Goal: Task Accomplishment & Management: Use online tool/utility

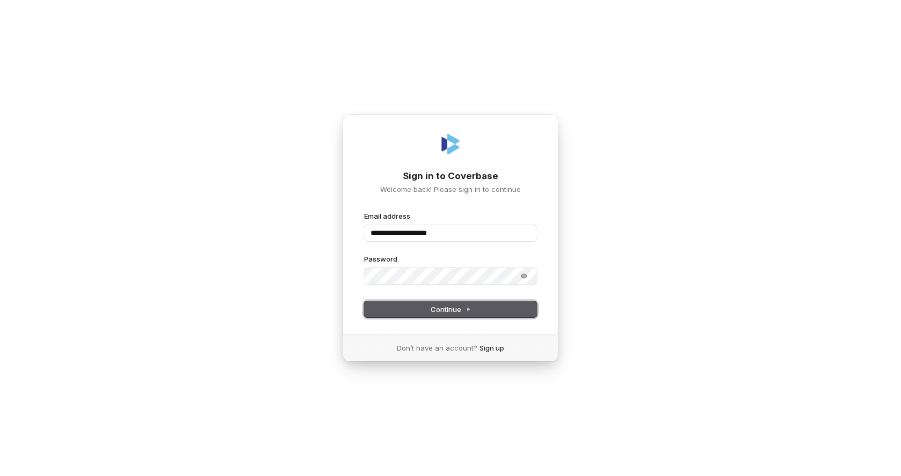
click at [411, 310] on button "Continue" at bounding box center [450, 309] width 173 height 16
type input "**********"
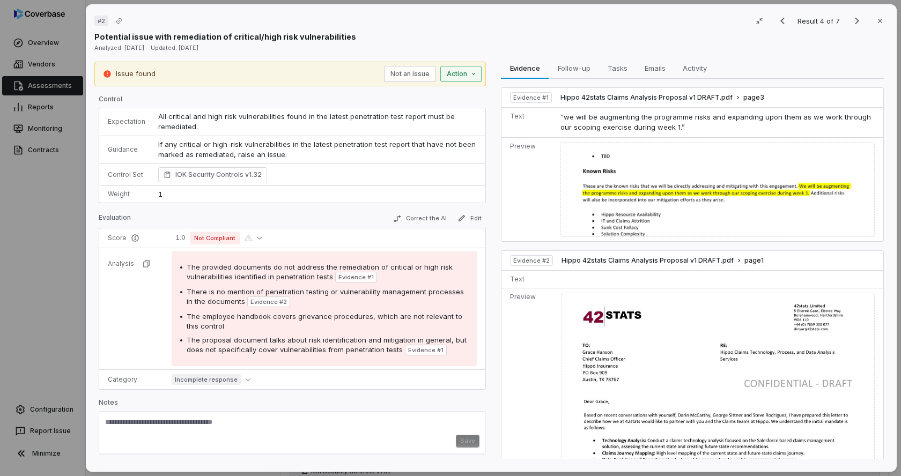
click at [471, 77] on div "# 2 Result 4 of 7 Close Potential issue with remediation of critical/high risk …" at bounding box center [450, 238] width 901 height 476
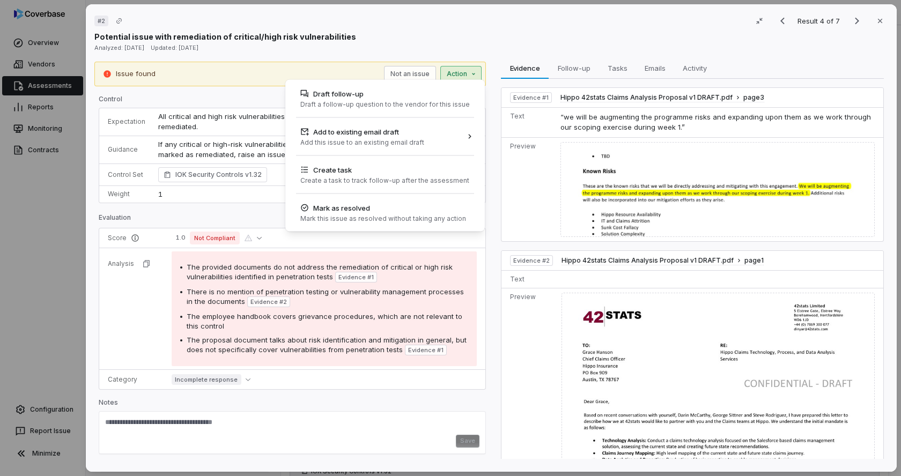
click at [656, 58] on div "# 2 Result 4 of 7 Close Potential issue with remediation of critical/high risk …" at bounding box center [450, 238] width 901 height 476
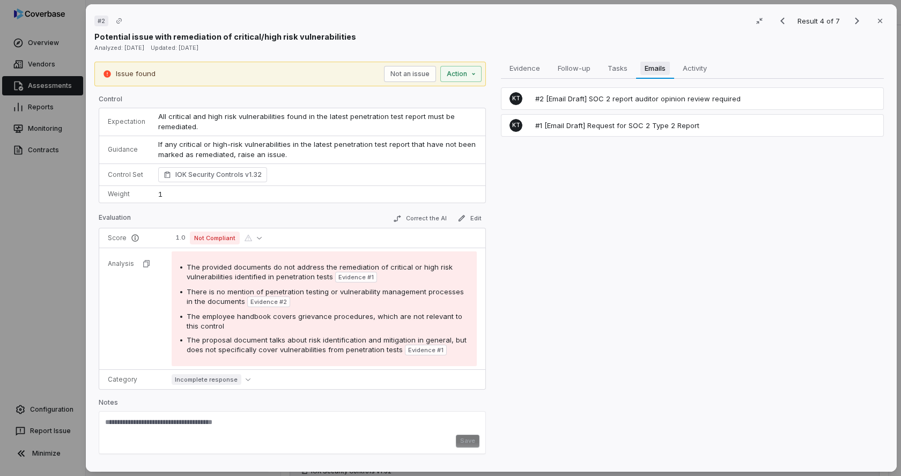
click at [650, 70] on span "Emails" at bounding box center [655, 68] width 29 height 14
click at [526, 68] on span "Evidence" at bounding box center [524, 68] width 39 height 14
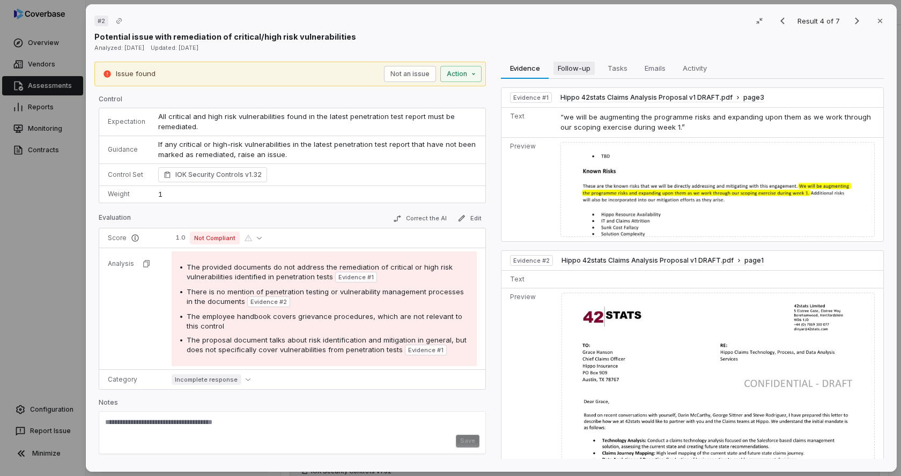
click at [579, 69] on span "Follow-up" at bounding box center [574, 68] width 41 height 14
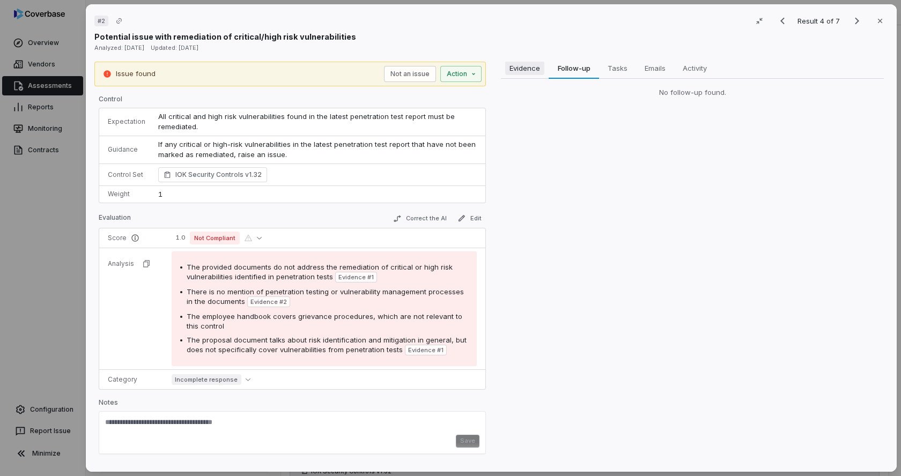
click at [515, 69] on span "Evidence" at bounding box center [524, 68] width 39 height 14
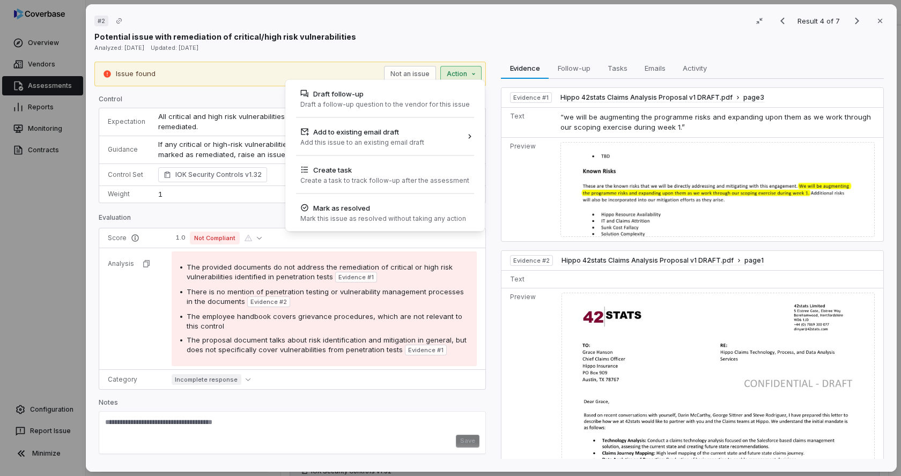
click at [470, 76] on div "# 2 Result 4 of 7 Close Potential issue with remediation of critical/high risk …" at bounding box center [450, 238] width 901 height 476
click at [759, 20] on div "# 2 Result 4 of 7 Close Potential issue with remediation of critical/high risk …" at bounding box center [450, 238] width 901 height 476
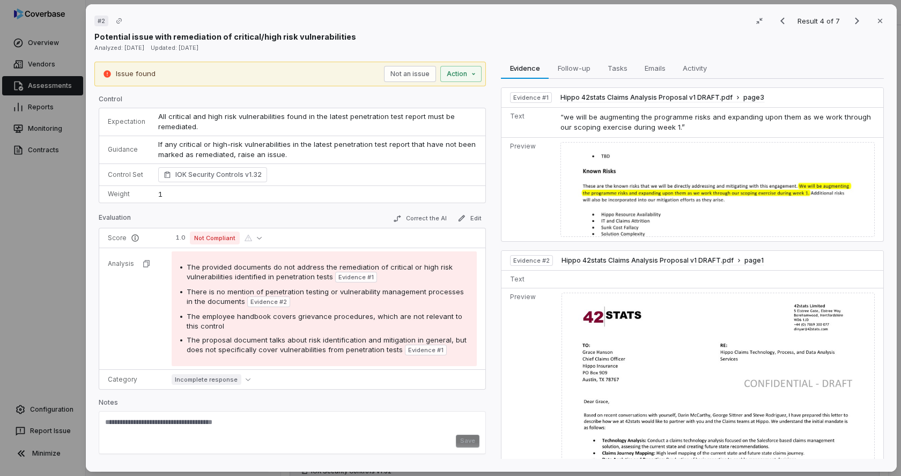
click at [759, 20] on icon "button" at bounding box center [759, 21] width 9 height 9
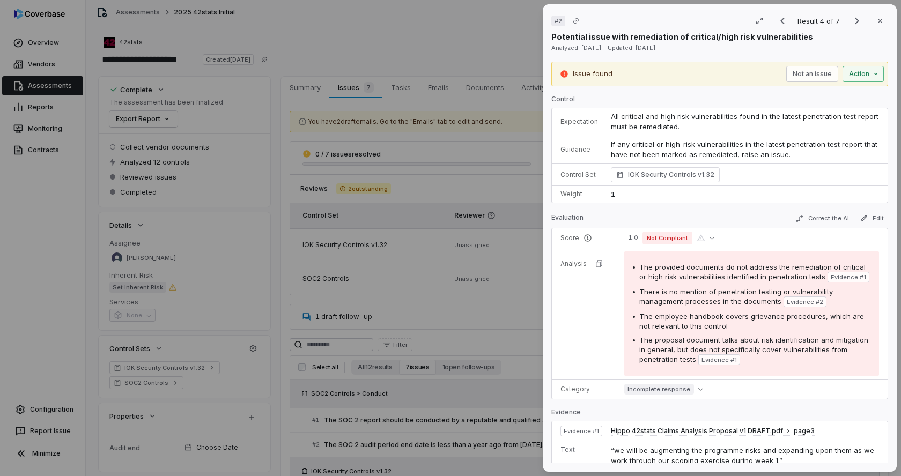
click at [862, 71] on div "# 2 Result 4 of 7 Close Potential issue with remediation of critical/high risk …" at bounding box center [450, 238] width 901 height 476
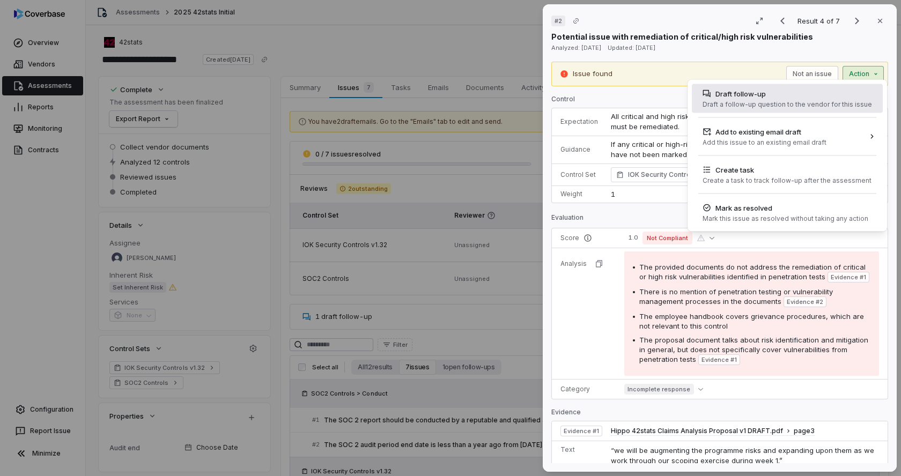
click at [755, 93] on div "Draft follow-up" at bounding box center [788, 94] width 170 height 11
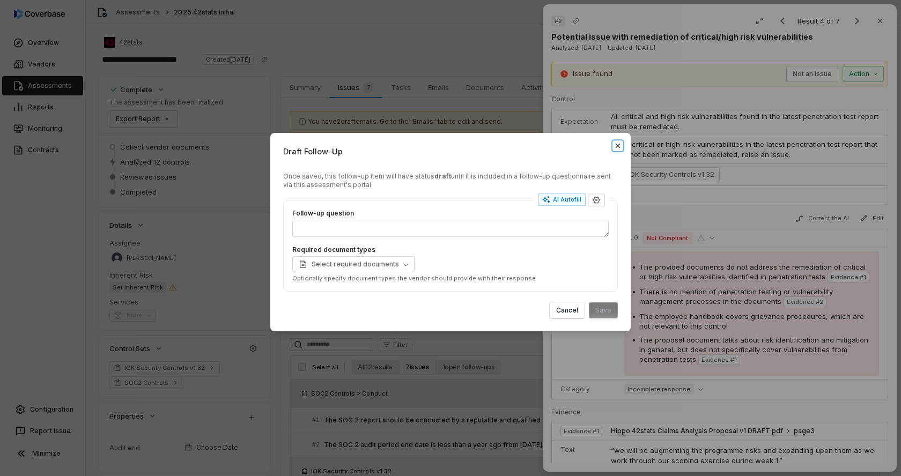
click at [619, 146] on icon "button" at bounding box center [618, 146] width 9 height 9
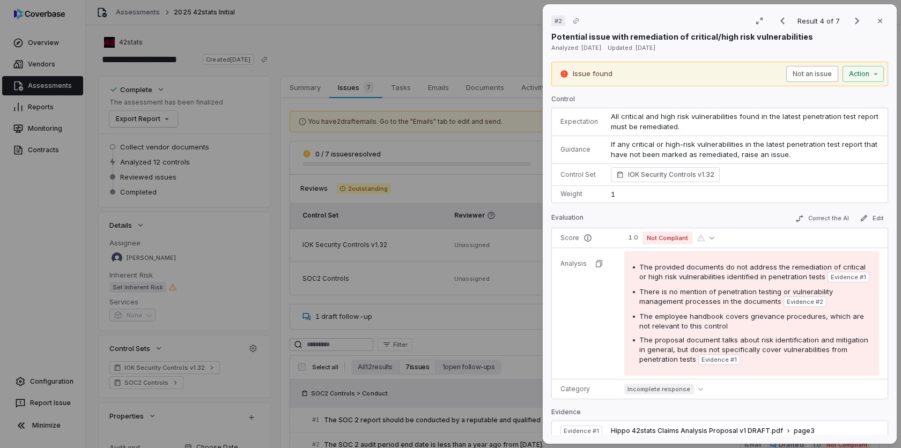
click at [814, 80] on button "Not an issue" at bounding box center [812, 74] width 52 height 16
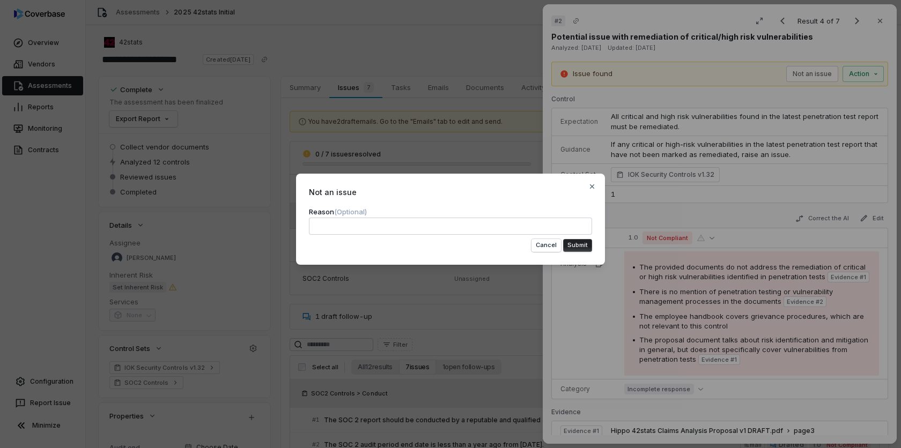
click at [491, 147] on div "Not an issue Reason (Optional) Cancel Submit Close" at bounding box center [450, 224] width 901 height 448
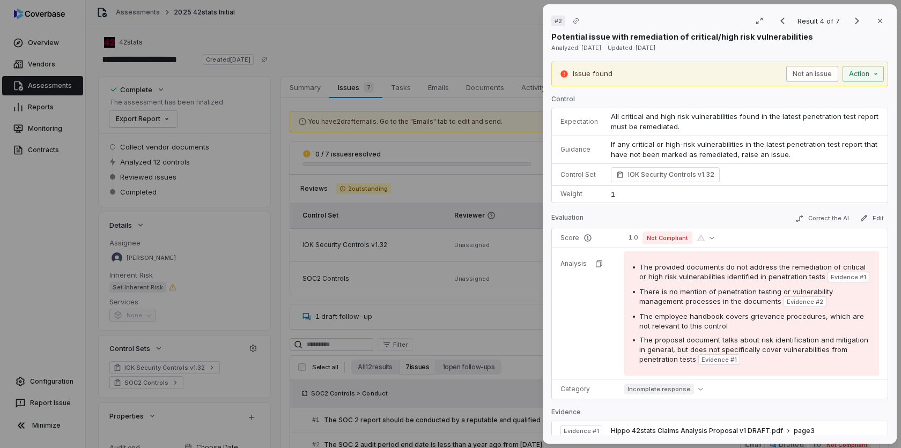
click at [810, 70] on button "Not an issue" at bounding box center [812, 74] width 52 height 16
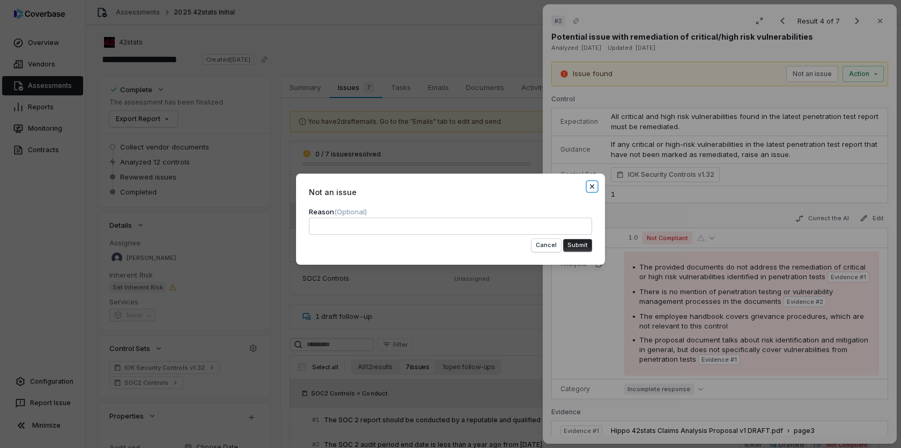
click at [588, 186] on icon "button" at bounding box center [592, 186] width 9 height 9
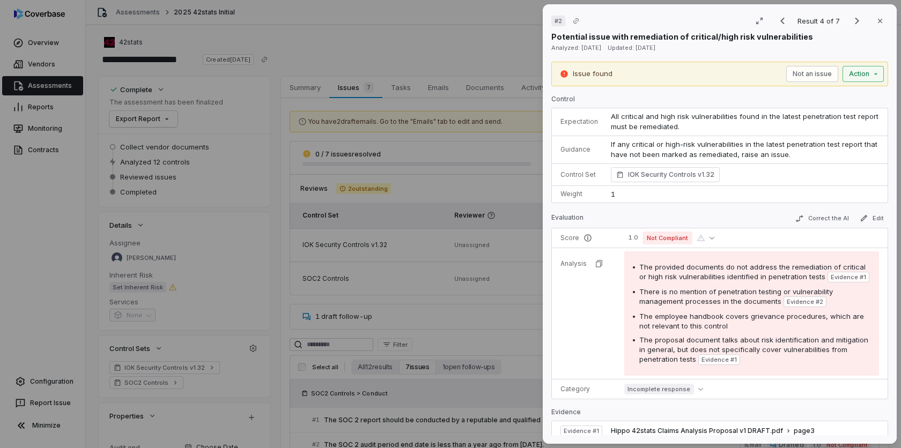
click at [872, 75] on div "# 2 Result 4 of 7 Close Potential issue with remediation of critical/high risk …" at bounding box center [450, 224] width 901 height 448
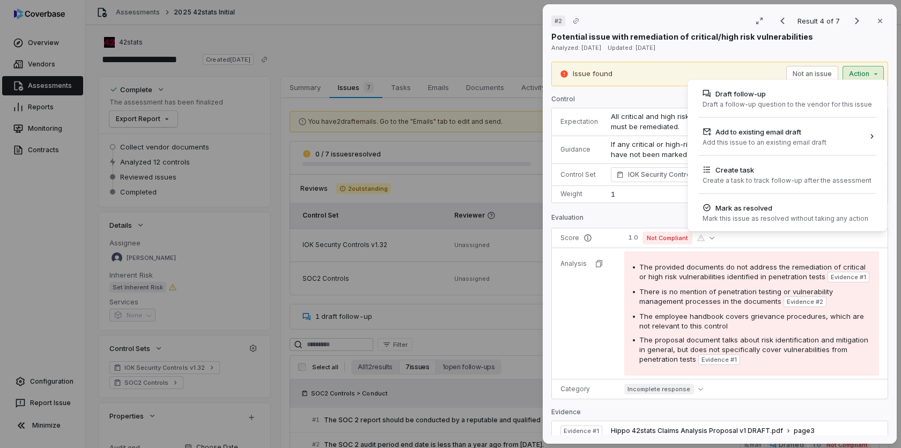
click at [732, 53] on div "# 2 Result 4 of 7 Close Potential issue with remediation of critical/high risk …" at bounding box center [450, 224] width 901 height 448
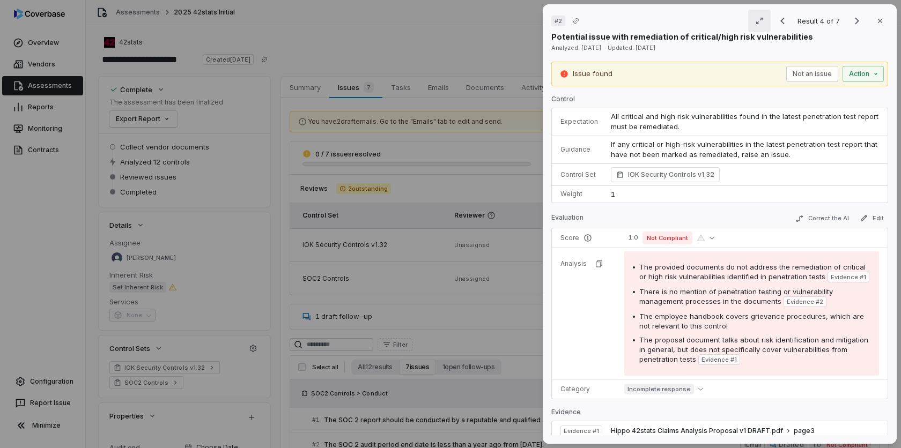
click at [762, 23] on icon "button" at bounding box center [759, 21] width 9 height 9
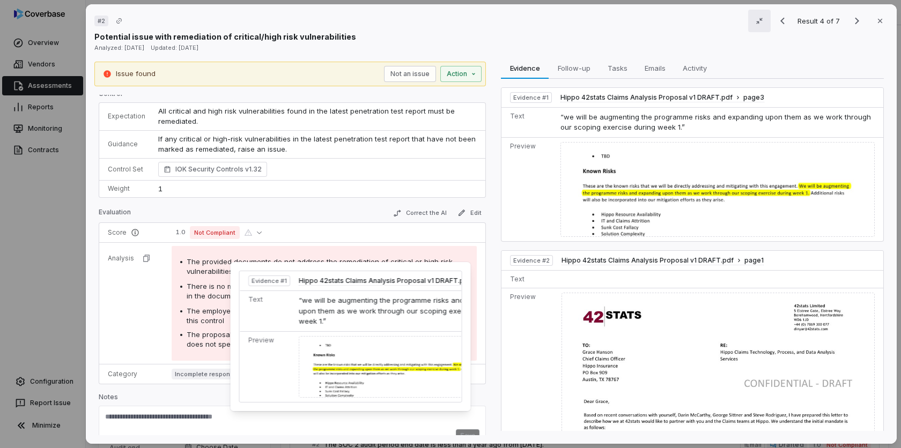
scroll to position [23, 0]
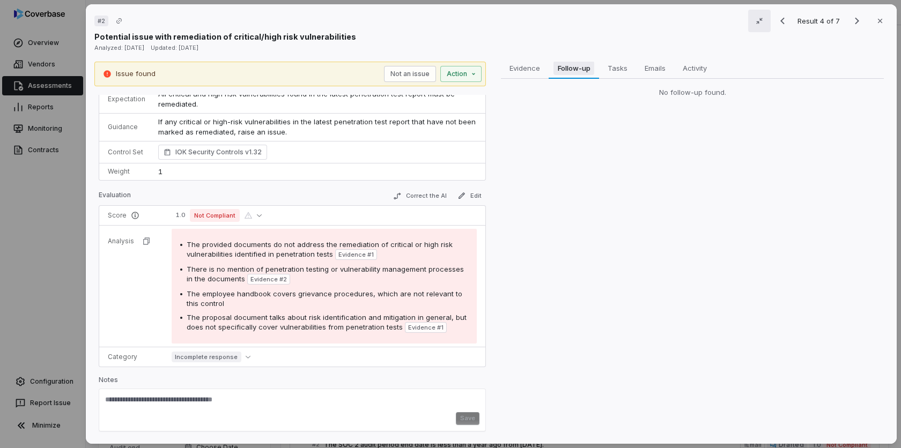
click at [572, 70] on span "Follow-up" at bounding box center [574, 68] width 41 height 14
click at [516, 72] on span "Evidence" at bounding box center [524, 68] width 39 height 14
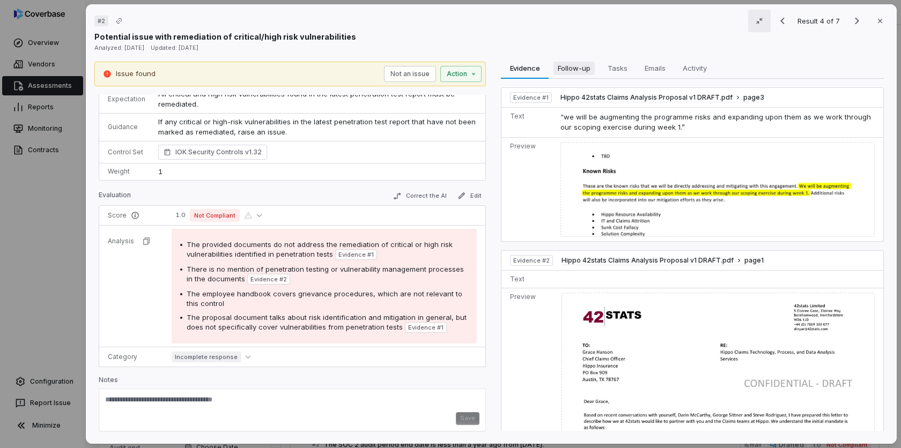
click at [577, 70] on span "Follow-up" at bounding box center [574, 68] width 41 height 14
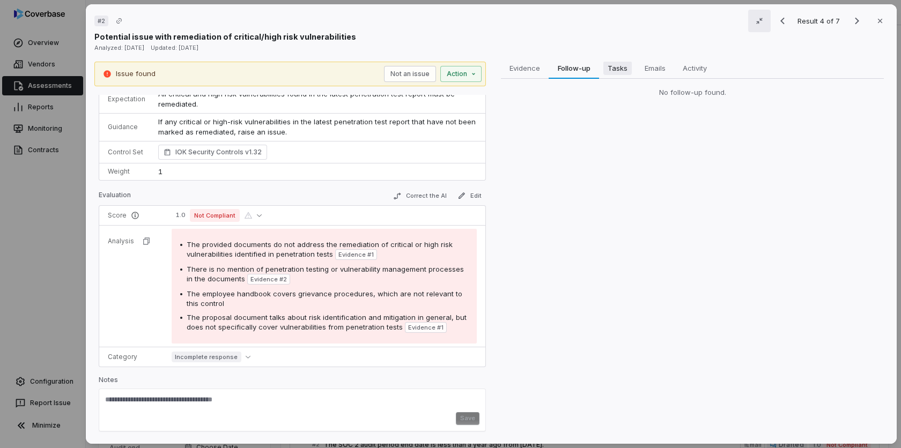
click at [607, 68] on span "Tasks" at bounding box center [618, 68] width 28 height 14
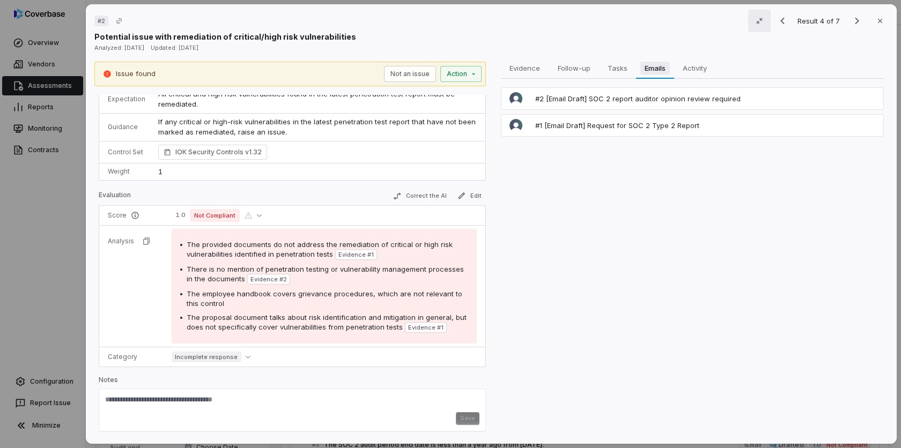
click at [659, 69] on span "Emails" at bounding box center [655, 68] width 29 height 14
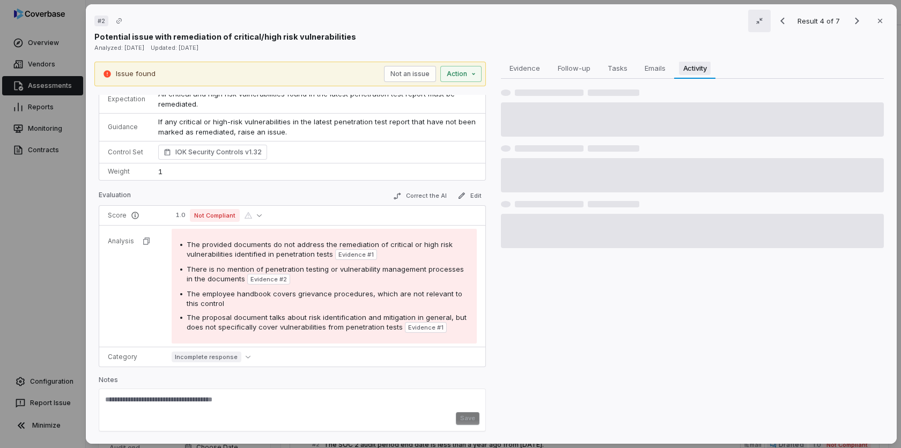
click at [703, 72] on span "Activity" at bounding box center [695, 68] width 32 height 14
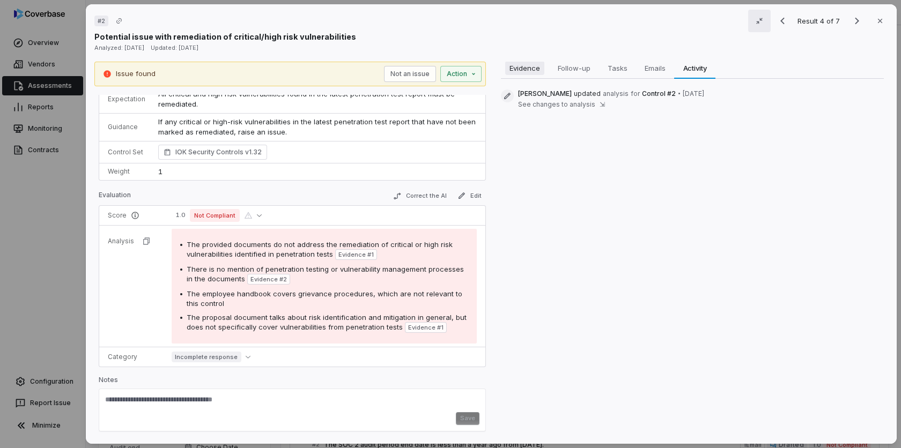
click at [523, 62] on span "Evidence" at bounding box center [524, 68] width 39 height 14
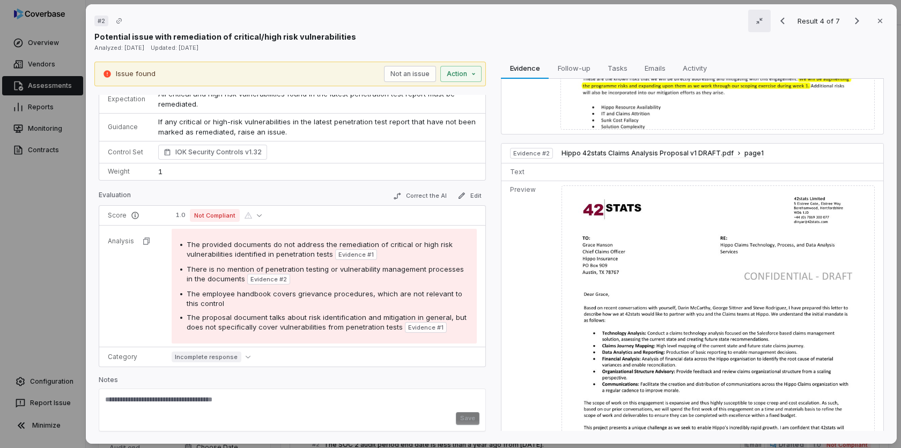
scroll to position [0, 0]
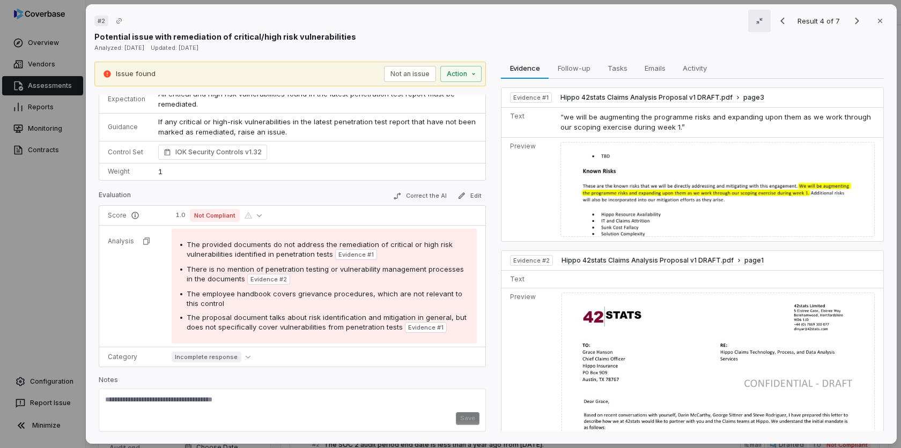
click at [759, 19] on icon "button" at bounding box center [759, 21] width 9 height 9
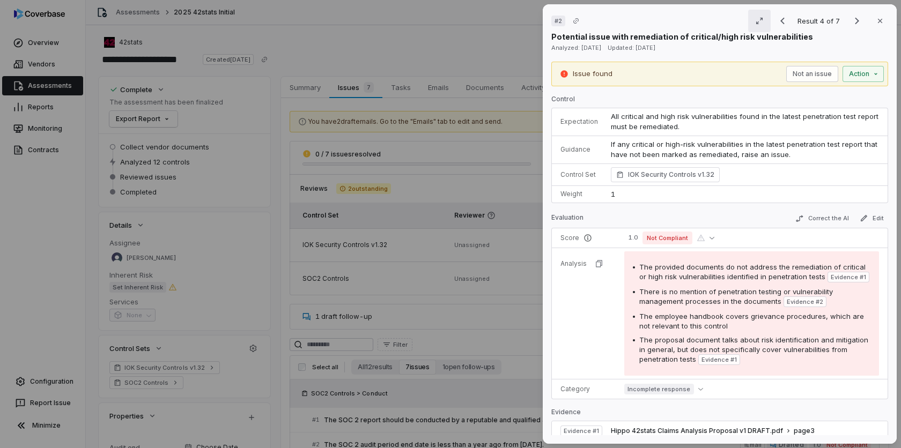
click at [761, 21] on icon "button" at bounding box center [759, 21] width 9 height 9
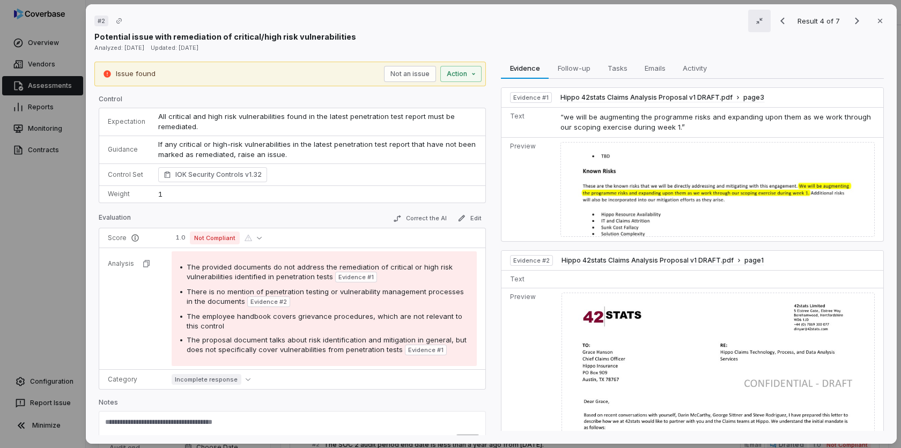
scroll to position [1, 0]
